Goal: Task Accomplishment & Management: Manage account settings

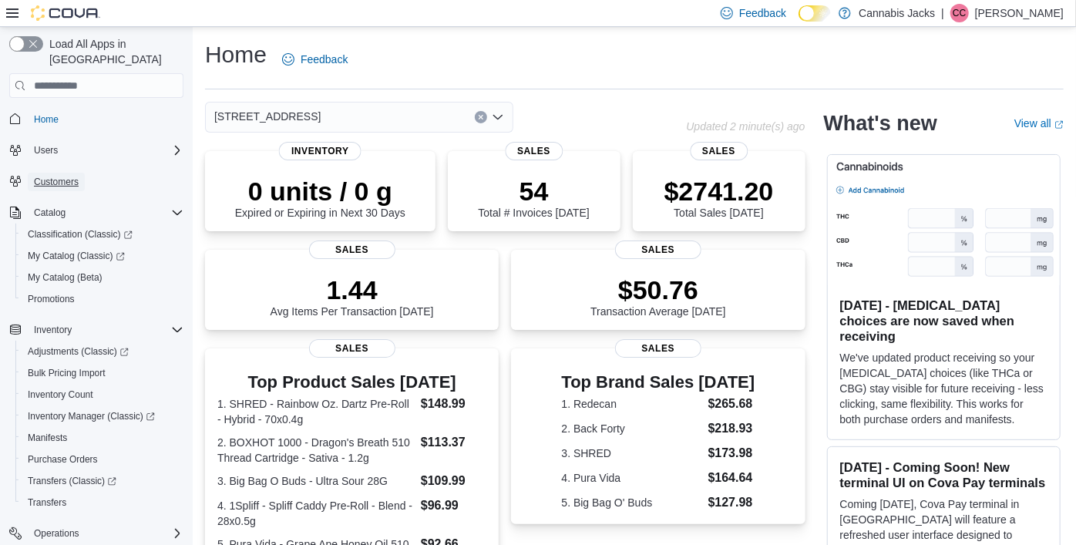
click at [69, 176] on span "Customers" at bounding box center [56, 182] width 45 height 12
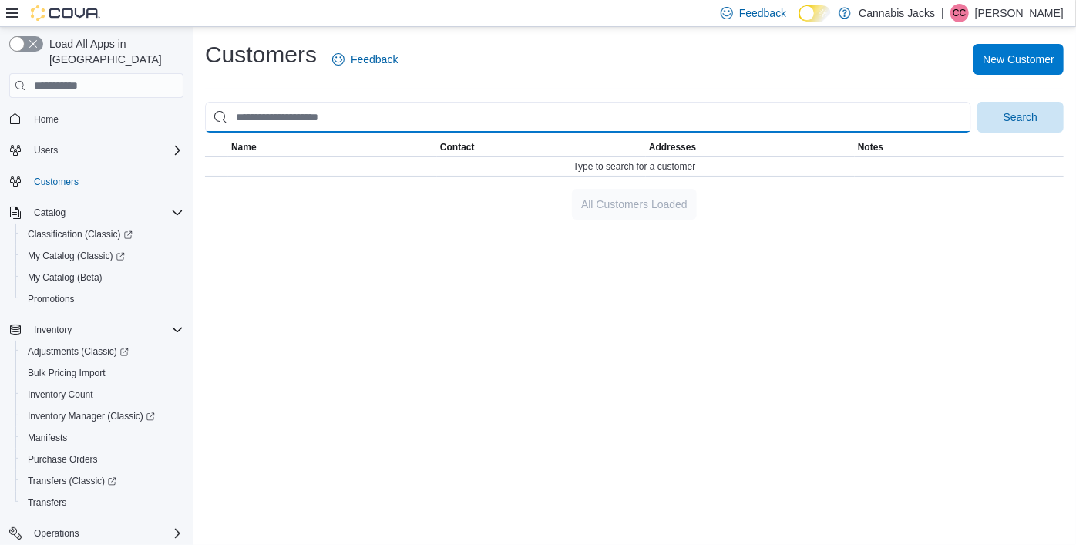
click at [274, 114] on input "search" at bounding box center [588, 117] width 766 height 31
type input "**********"
click at [977, 102] on button "Search" at bounding box center [1020, 117] width 86 height 31
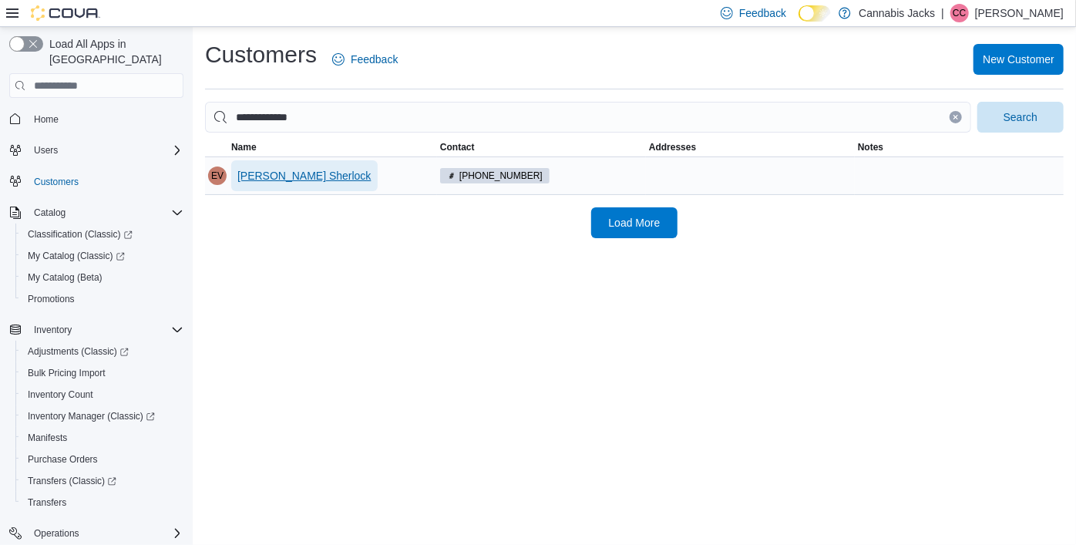
click at [294, 179] on span "[PERSON_NAME] Sherlock" at bounding box center [304, 175] width 134 height 15
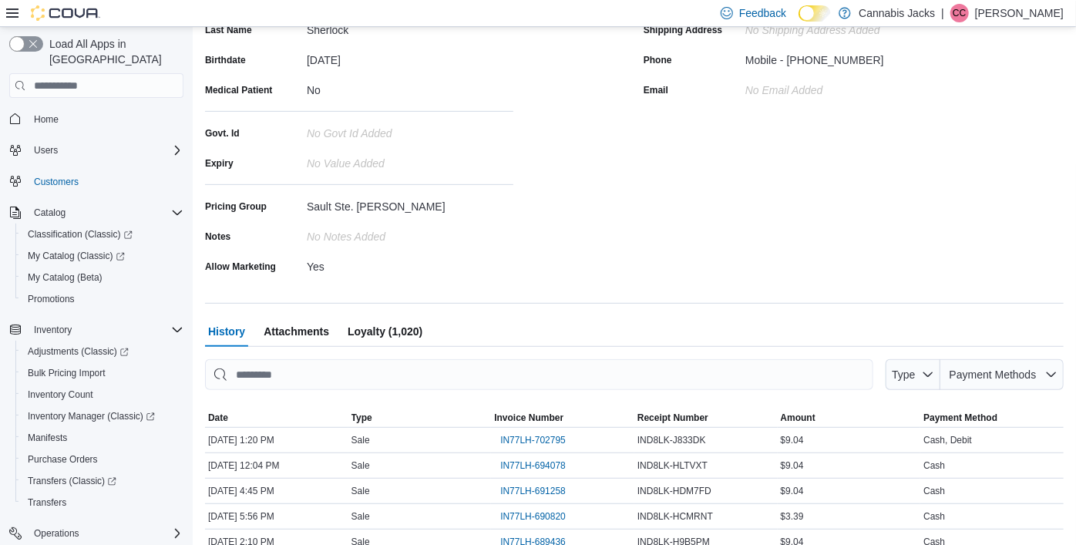
click at [412, 327] on span "Loyalty (1,020)" at bounding box center [385, 331] width 75 height 31
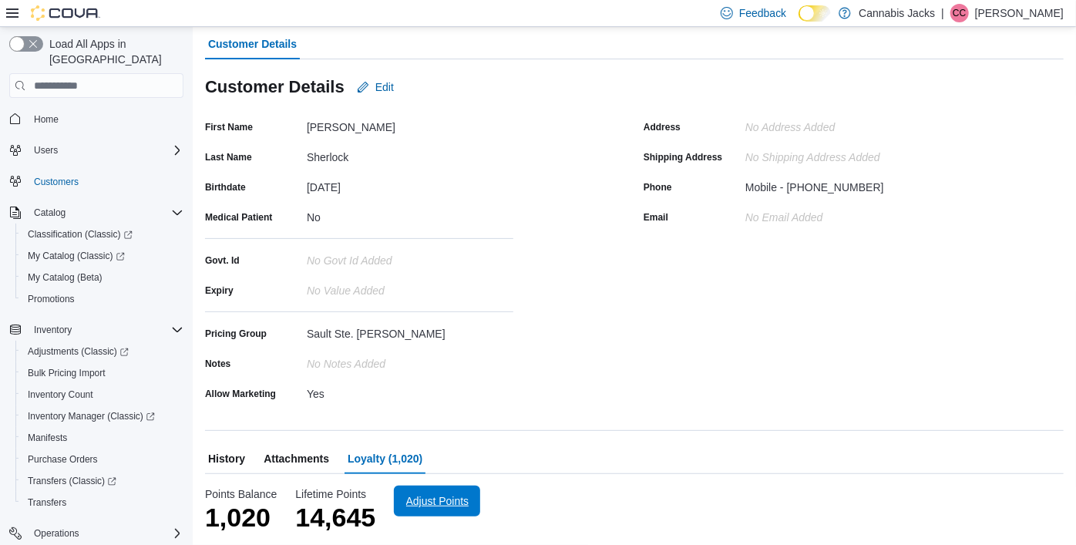
click at [440, 507] on span "Adjust Points" at bounding box center [437, 500] width 63 height 15
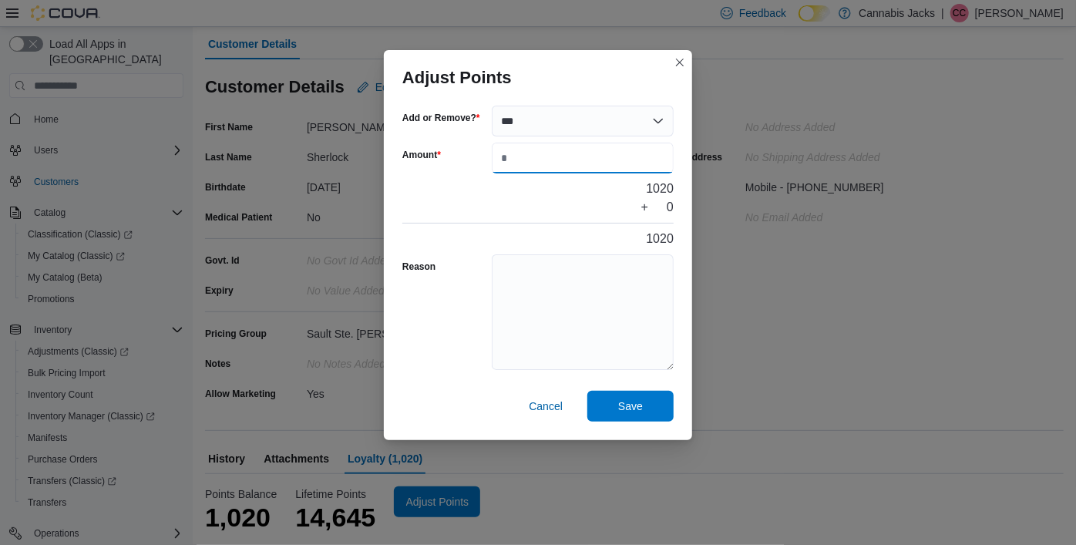
click at [546, 162] on input "Amount" at bounding box center [583, 158] width 182 height 31
type input "***"
click at [654, 414] on span "Save" at bounding box center [630, 405] width 68 height 31
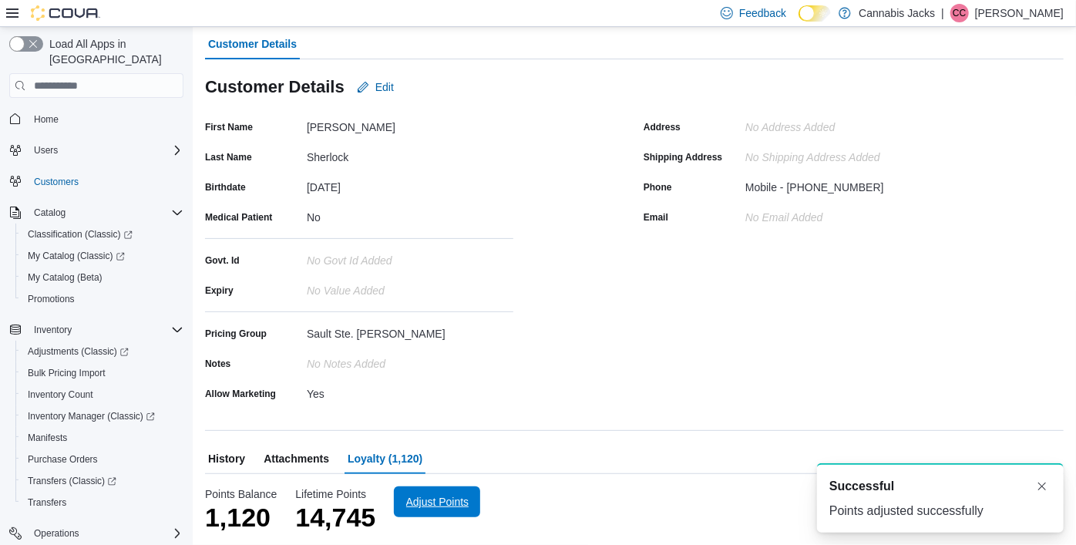
scroll to position [0, 0]
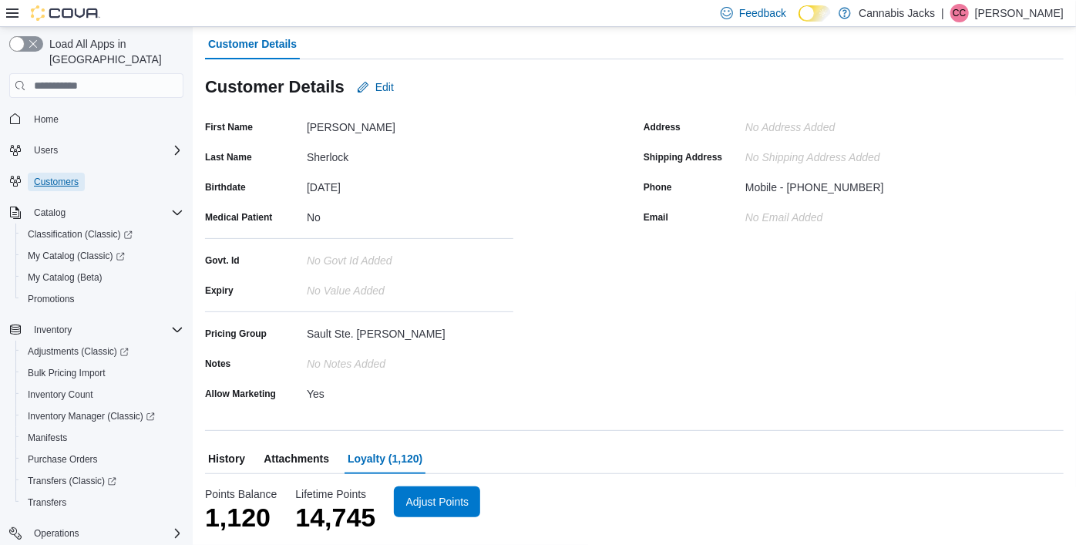
click at [68, 176] on span "Customers" at bounding box center [56, 182] width 45 height 12
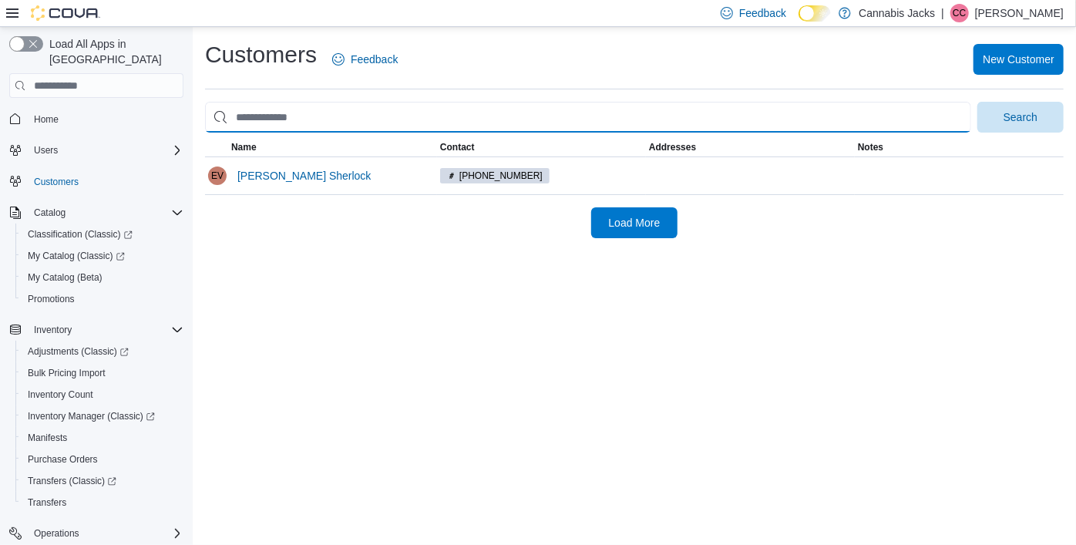
drag, startPoint x: 304, startPoint y: 116, endPoint x: 215, endPoint y: 123, distance: 88.9
click at [215, 123] on input "search" at bounding box center [588, 117] width 766 height 31
type input "**********"
click at [977, 102] on button "Search" at bounding box center [1020, 117] width 86 height 31
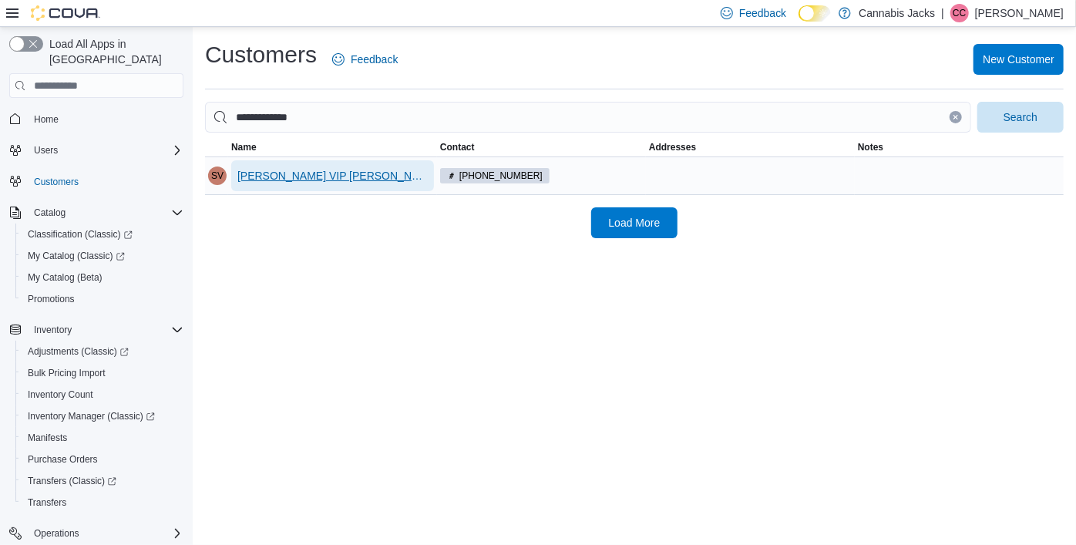
click at [301, 180] on span "[PERSON_NAME] VIP [PERSON_NAME]" at bounding box center [332, 175] width 190 height 15
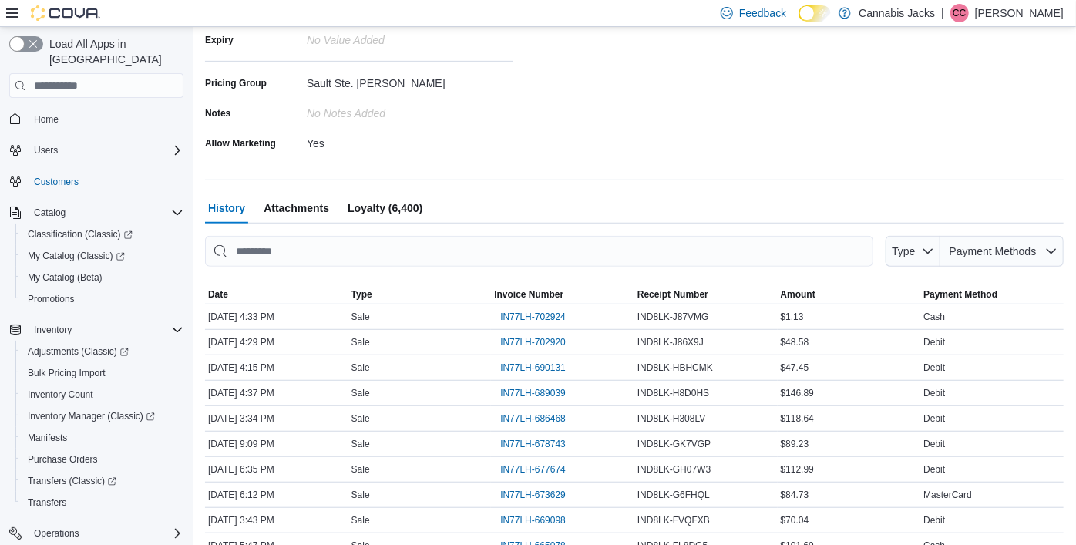
click at [411, 209] on span "Loyalty (6,400)" at bounding box center [385, 208] width 75 height 31
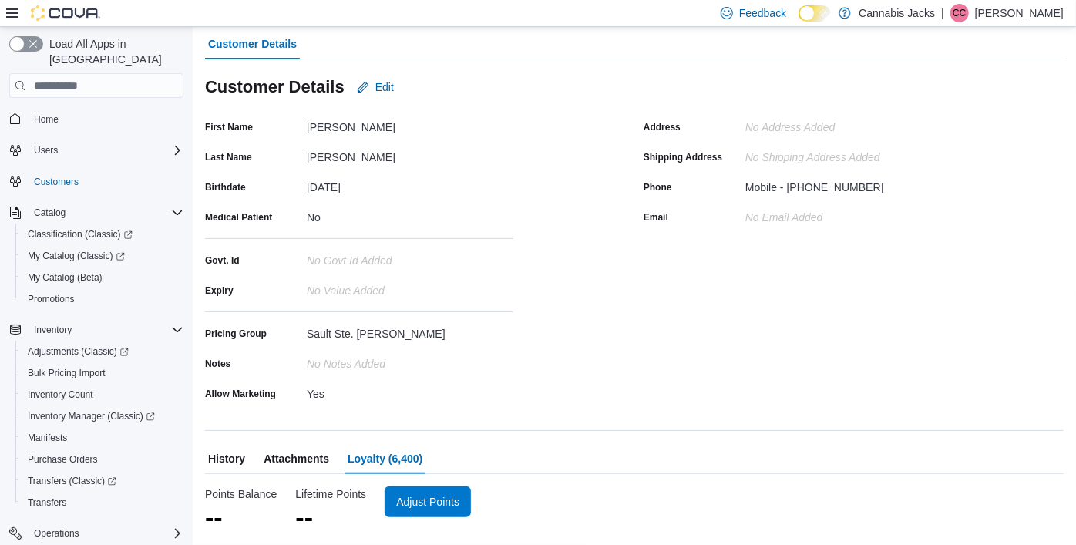
scroll to position [101, 0]
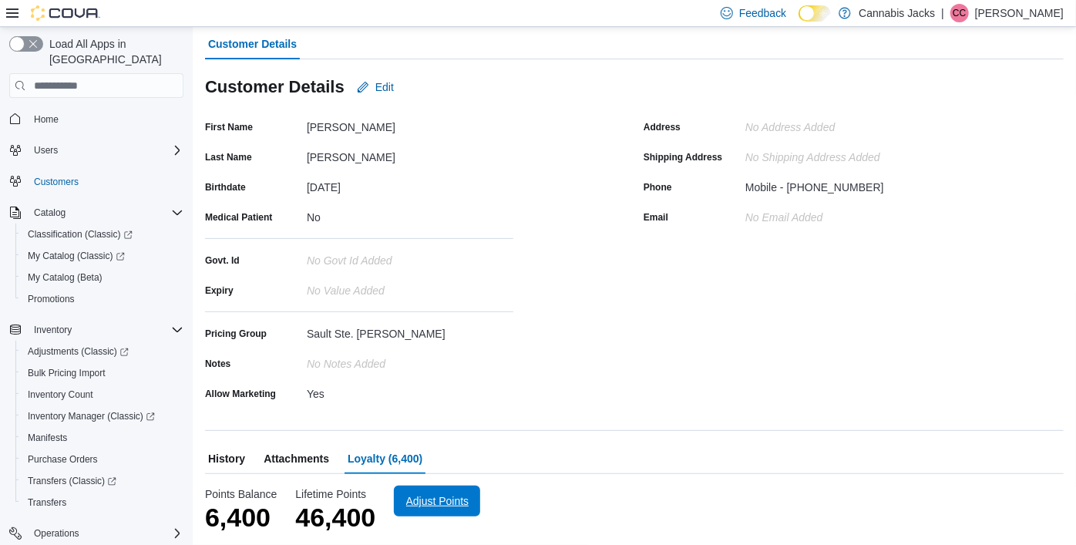
click at [455, 510] on span "Adjust Points" at bounding box center [437, 500] width 68 height 31
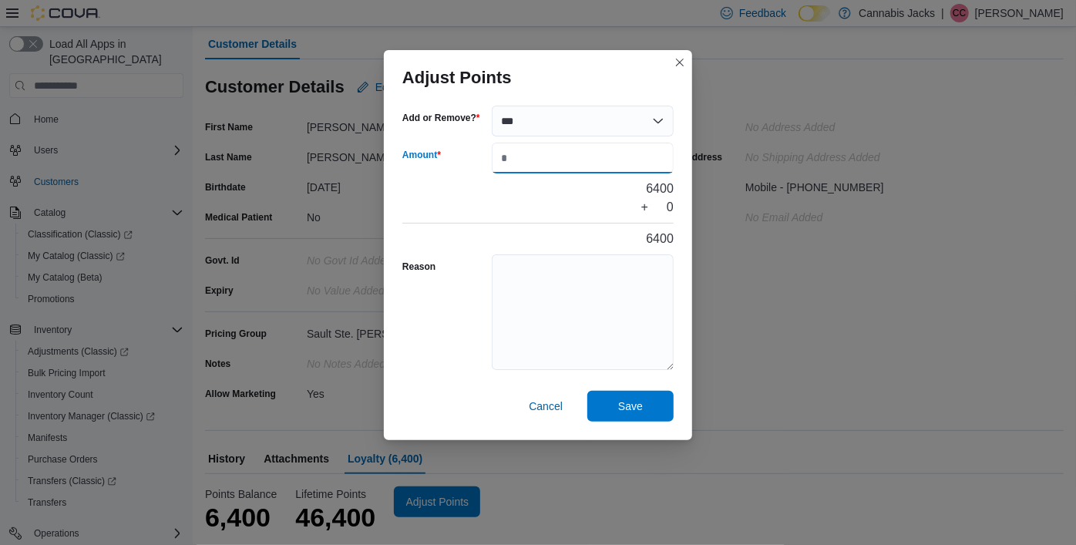
click at [549, 156] on input "Amount" at bounding box center [583, 158] width 182 height 31
type input "***"
drag, startPoint x: 623, startPoint y: 418, endPoint x: 630, endPoint y: 425, distance: 10.9
click at [630, 425] on div "Save Cancel" at bounding box center [538, 409] width 308 height 62
click at [642, 413] on span "Save" at bounding box center [630, 405] width 25 height 15
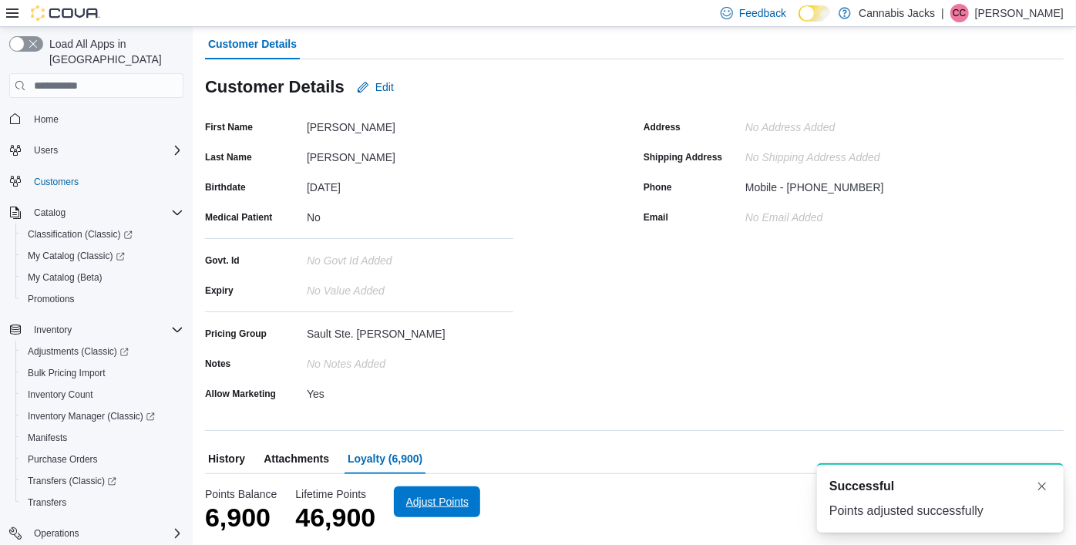
scroll to position [0, 0]
click at [56, 176] on span "Customers" at bounding box center [56, 182] width 45 height 12
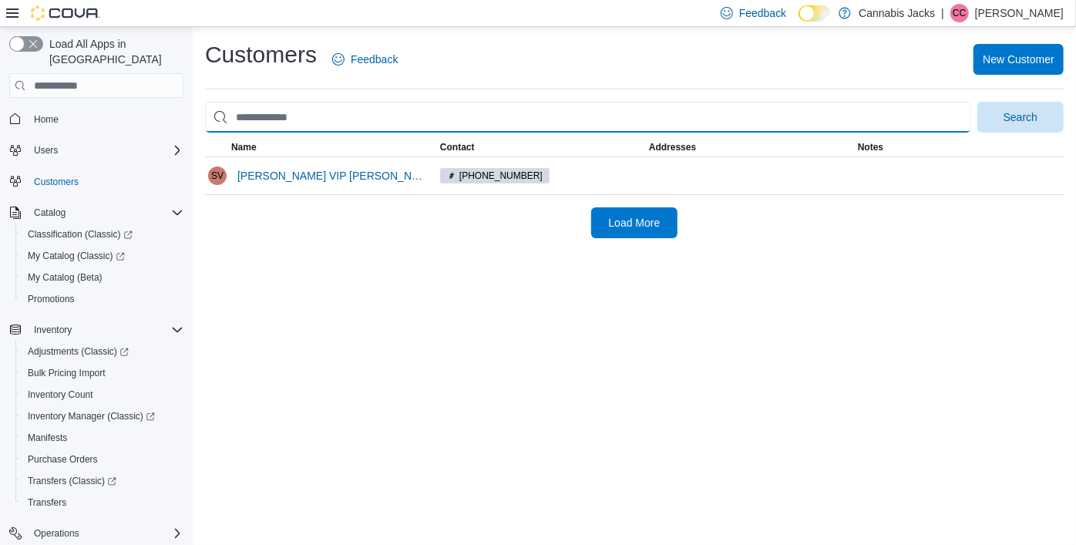
click at [351, 122] on input "search" at bounding box center [588, 117] width 766 height 31
type input "*"
type input "**********"
click at [977, 102] on button "Search" at bounding box center [1020, 117] width 86 height 31
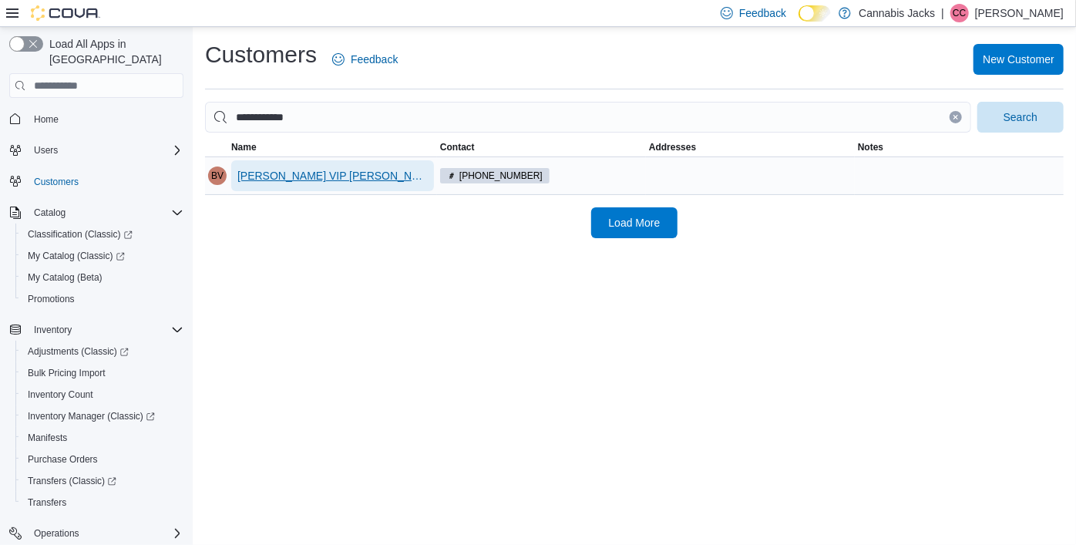
click at [240, 175] on span "[PERSON_NAME] VIP [PERSON_NAME]" at bounding box center [332, 175] width 190 height 15
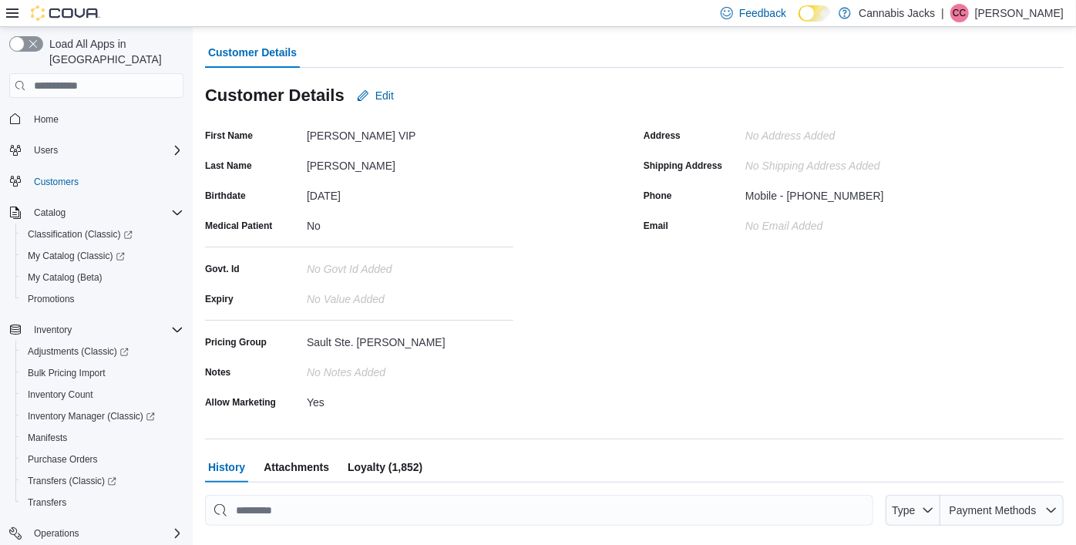
scroll to position [321, 0]
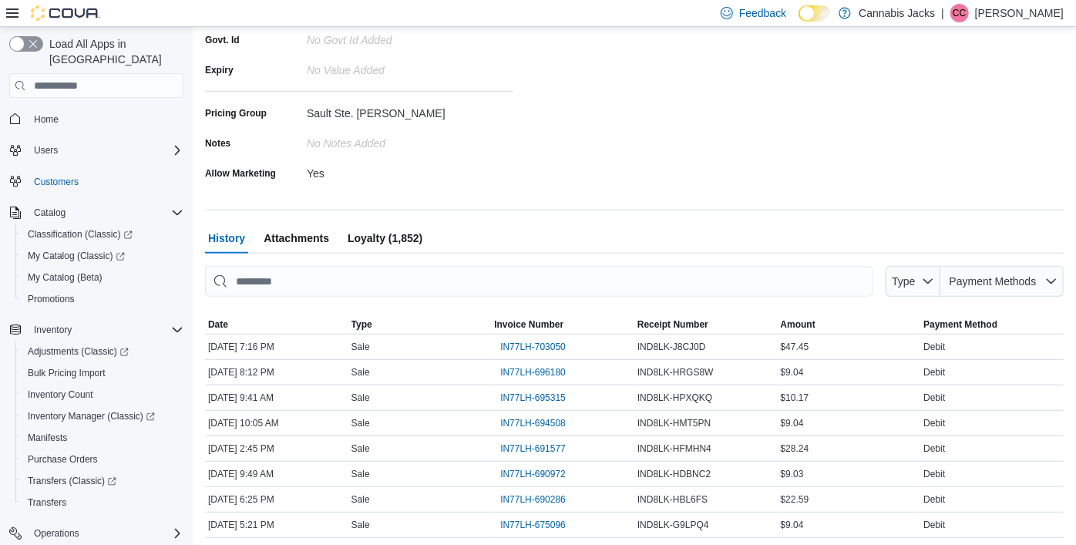
click at [377, 237] on span "Loyalty (1,852)" at bounding box center [385, 238] width 75 height 31
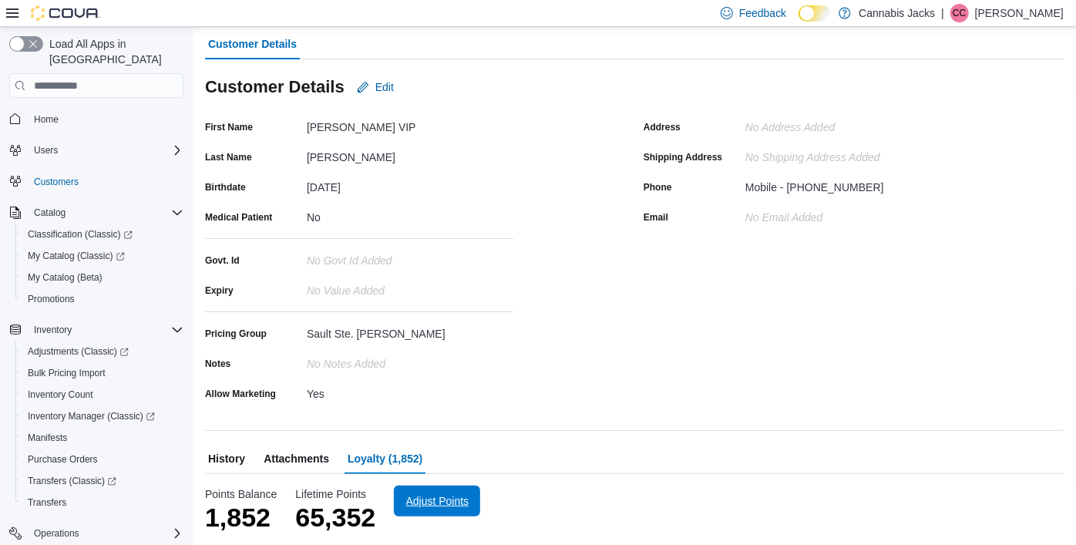
click at [431, 495] on span "Adjust Points" at bounding box center [437, 500] width 63 height 15
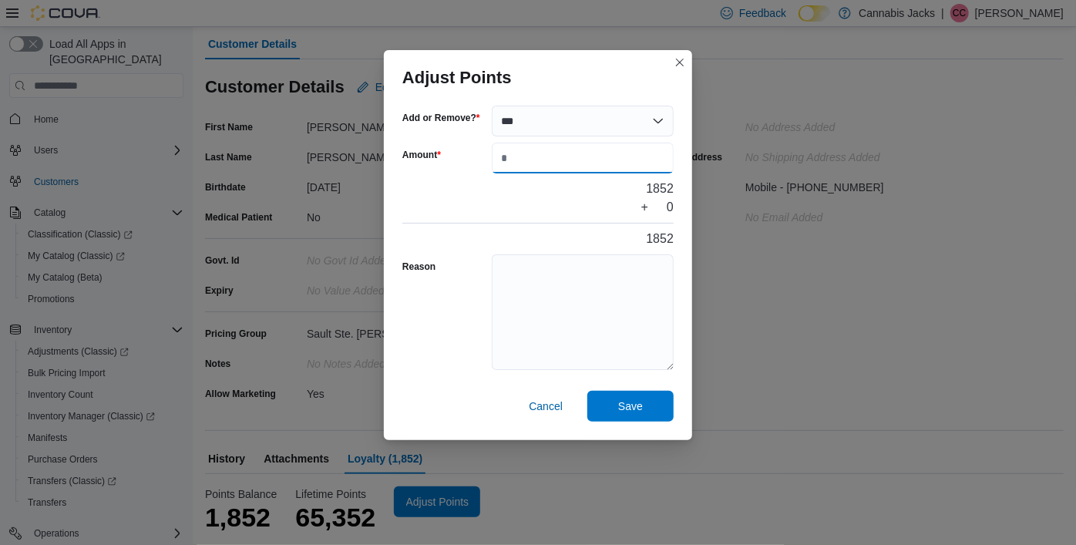
click at [545, 158] on input "Amount" at bounding box center [583, 158] width 182 height 31
type input "***"
click at [560, 325] on textarea "Reason" at bounding box center [583, 312] width 182 height 116
click at [611, 413] on span "Save" at bounding box center [630, 405] width 68 height 31
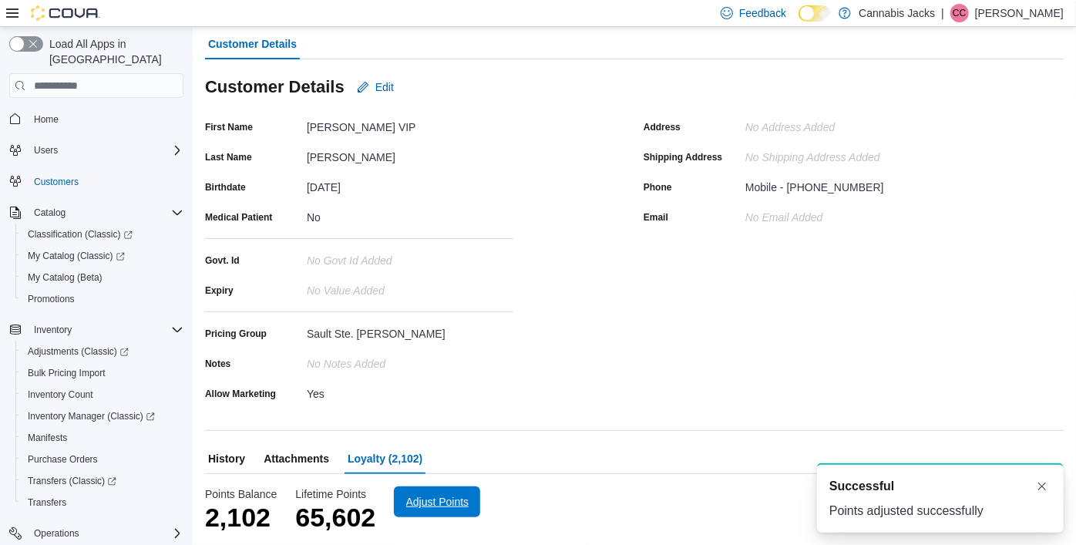
scroll to position [0, 0]
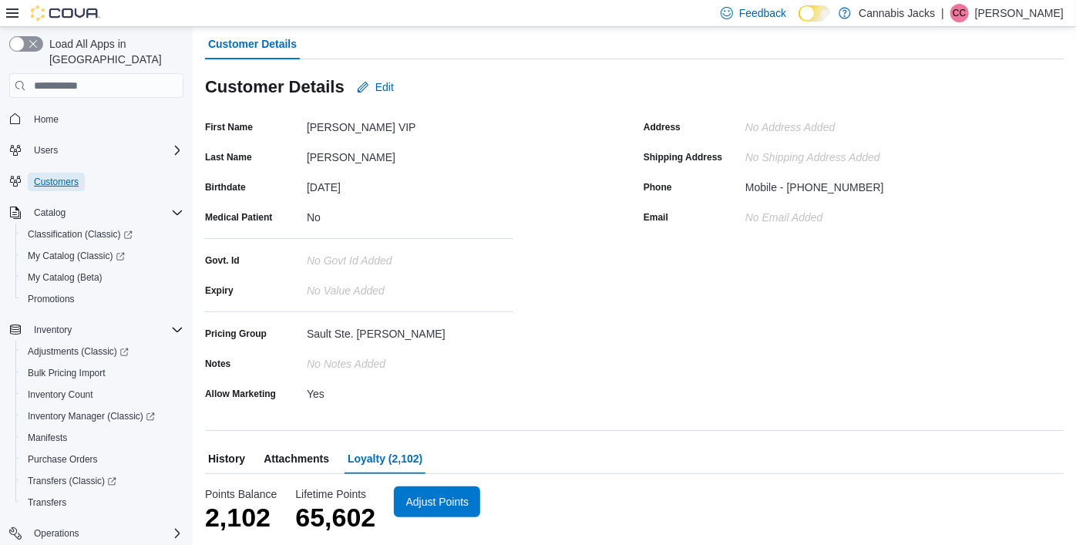
click at [72, 173] on span "Customers" at bounding box center [56, 182] width 45 height 18
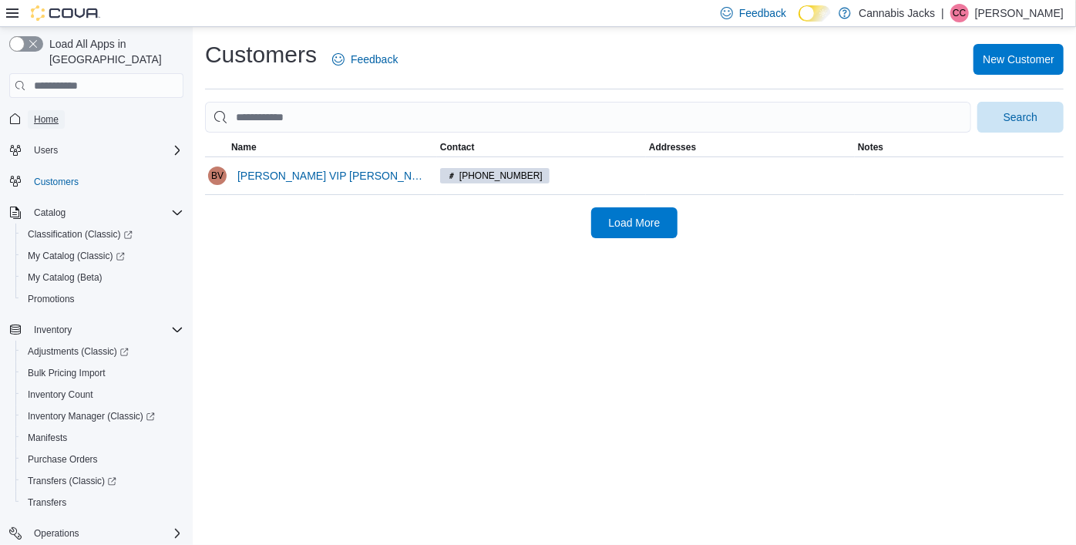
click at [45, 113] on span "Home" at bounding box center [46, 119] width 25 height 12
